Goal: Find specific page/section: Find specific page/section

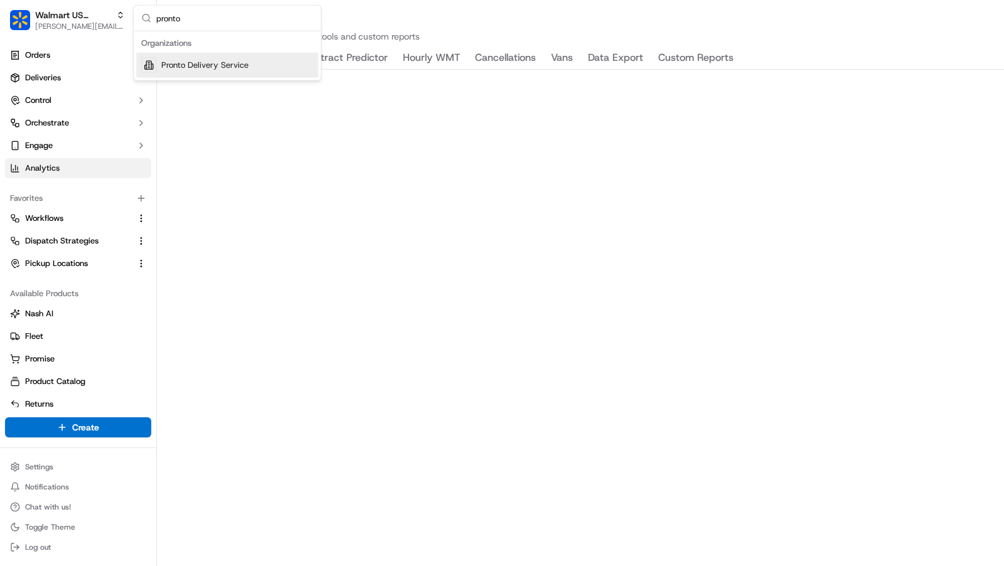
type input "pronto"
click at [239, 65] on span "Pronto Delivery Service" at bounding box center [204, 65] width 87 height 11
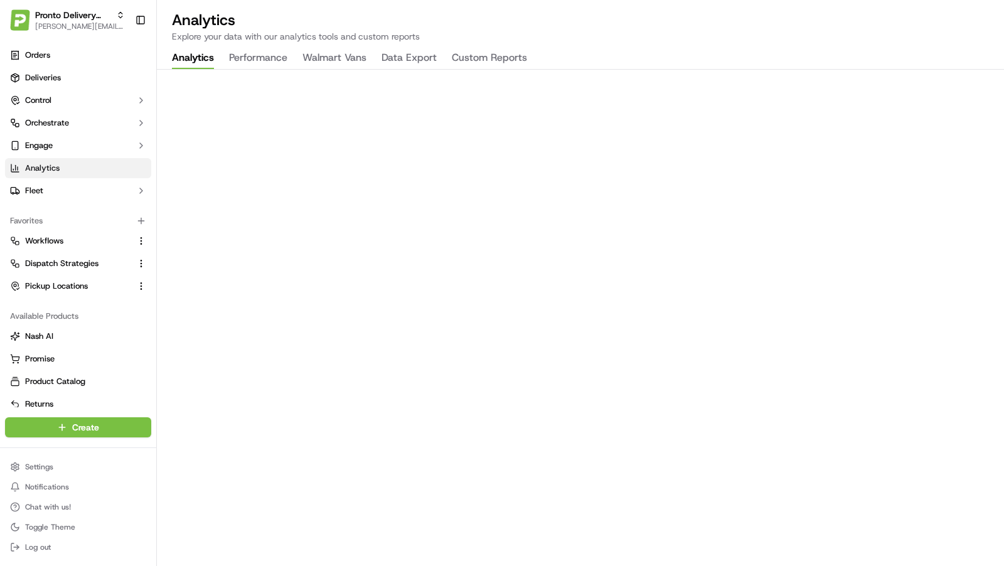
click at [324, 55] on button "Walmart Vans" at bounding box center [335, 58] width 64 height 21
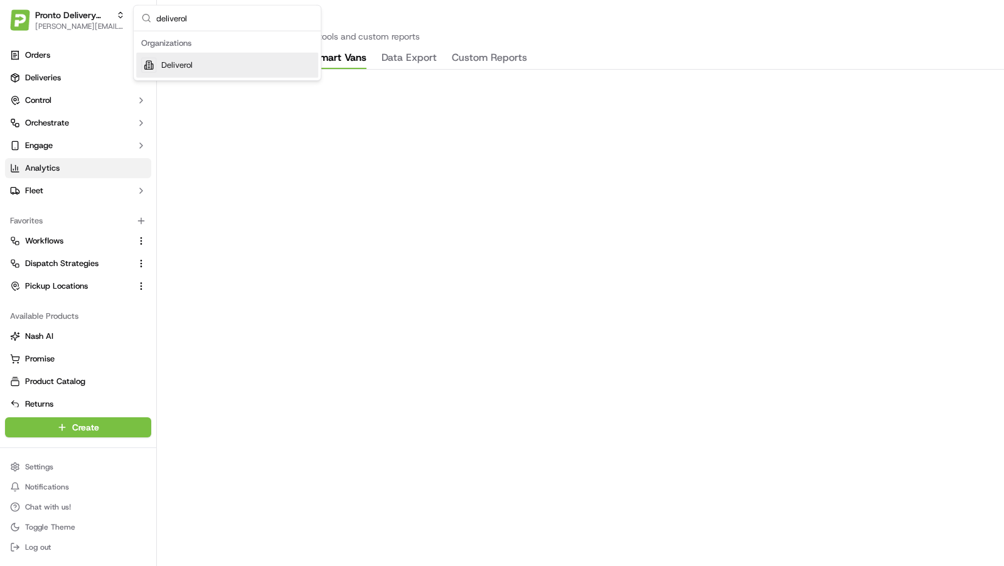
type input "deliverol"
click at [269, 59] on div "Deliverol" at bounding box center [227, 65] width 182 height 25
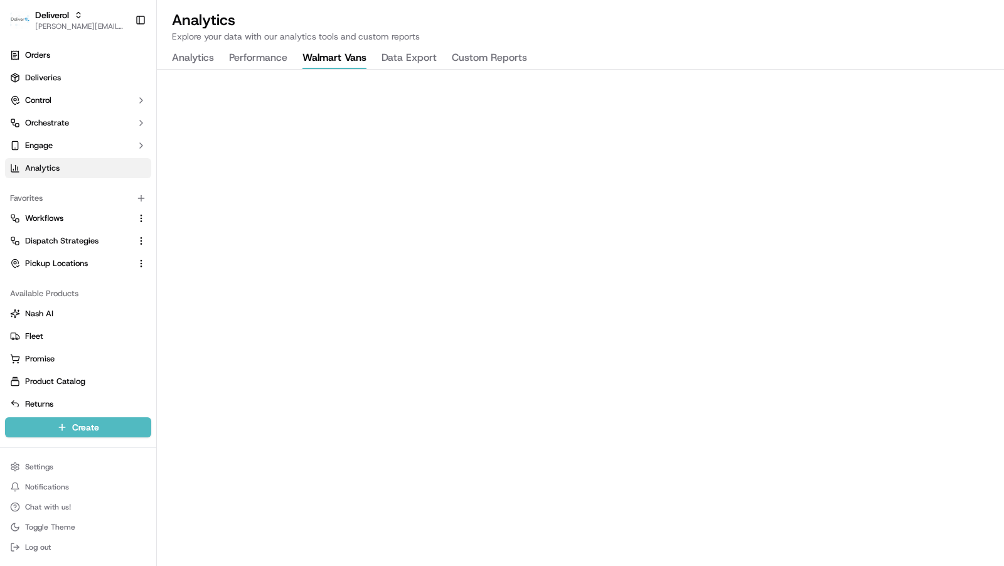
click at [305, 57] on button "Walmart Vans" at bounding box center [335, 58] width 64 height 21
click at [890, 37] on p "Explore your data with our analytics tools and custom reports" at bounding box center [580, 36] width 817 height 13
